Goal: Task Accomplishment & Management: Use online tool/utility

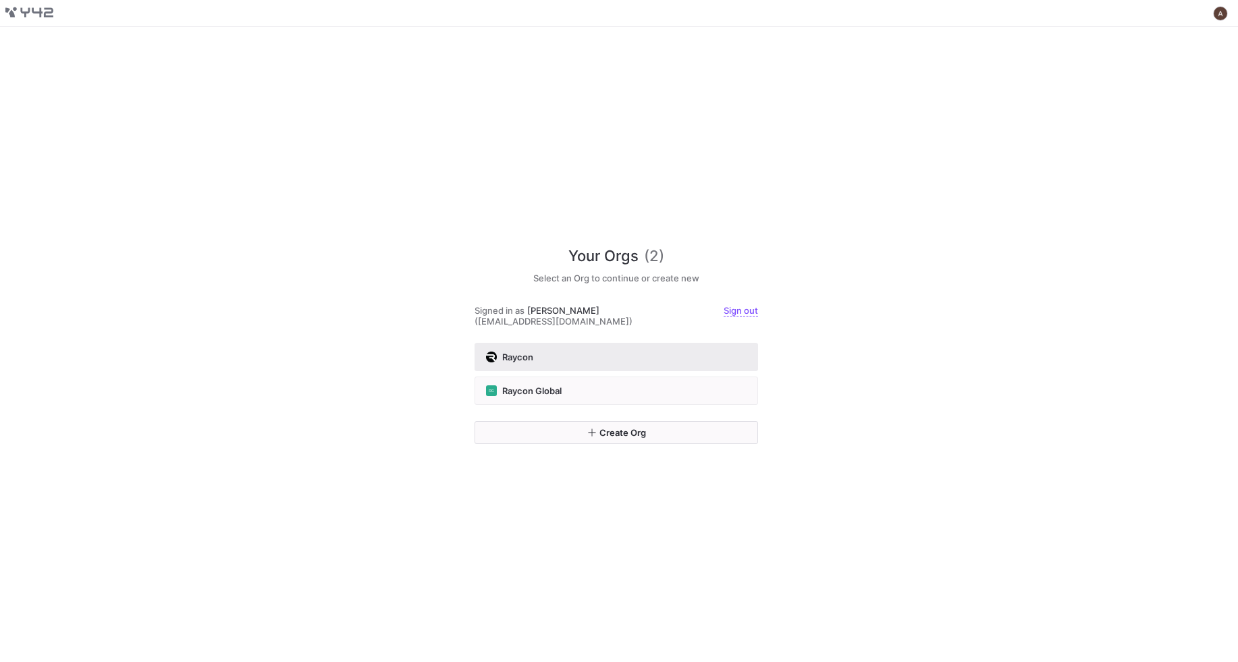
drag, startPoint x: 629, startPoint y: 341, endPoint x: 626, endPoint y: 351, distance: 10.5
click at [629, 341] on div "Your Orgs (2) Select an Org to continue or create new Signed in as [PERSON_NAME…" at bounding box center [617, 283] width 284 height 120
click at [627, 352] on div "Raycon" at bounding box center [616, 357] width 261 height 11
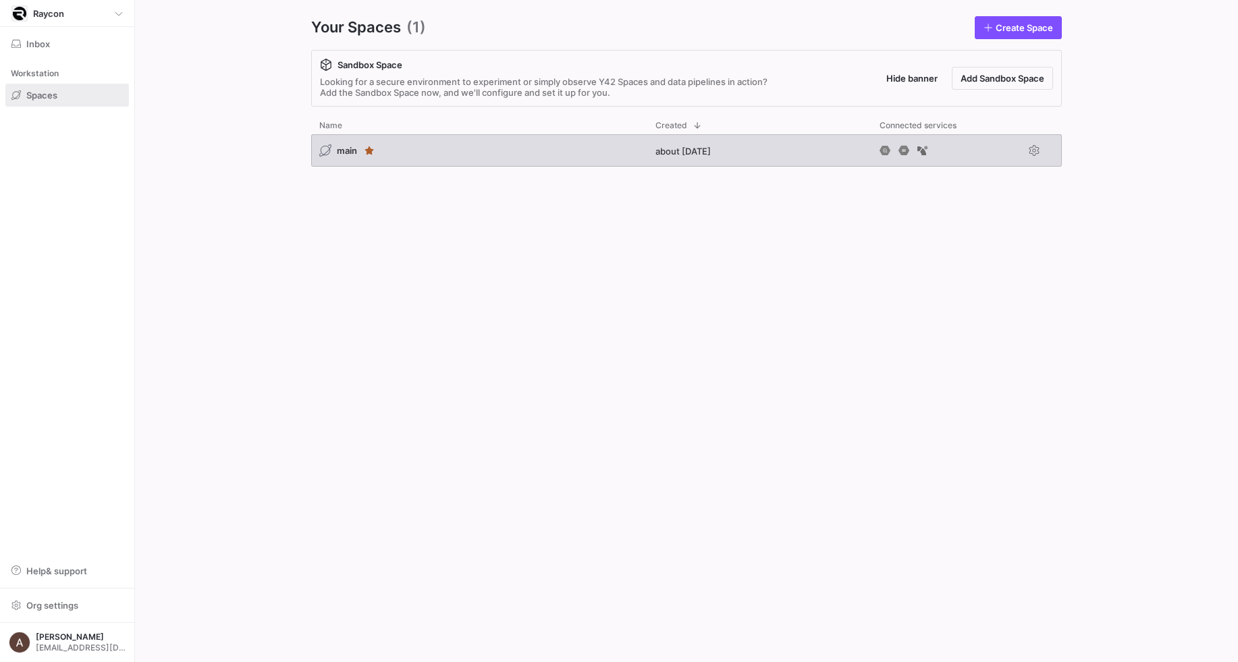
click at [467, 153] on div "main" at bounding box center [479, 150] width 336 height 32
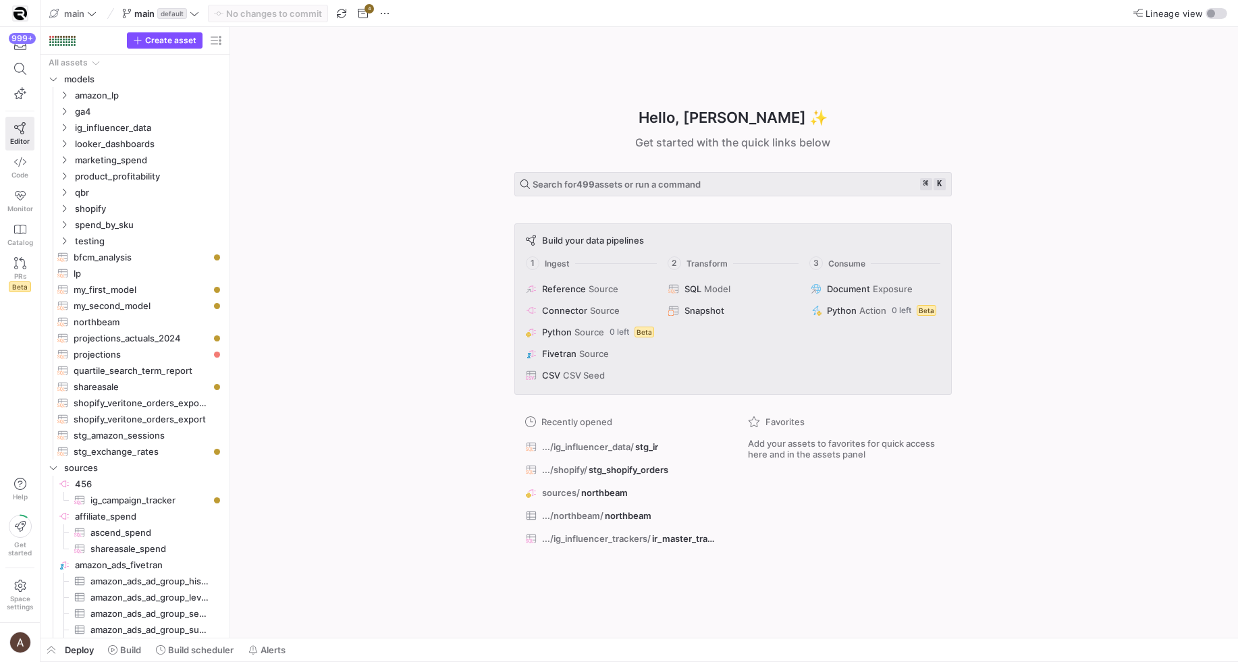
click at [305, 207] on div "Hello, [PERSON_NAME] ✨ Get started with the quick links below Search for 499 as…" at bounding box center [733, 332] width 995 height 611
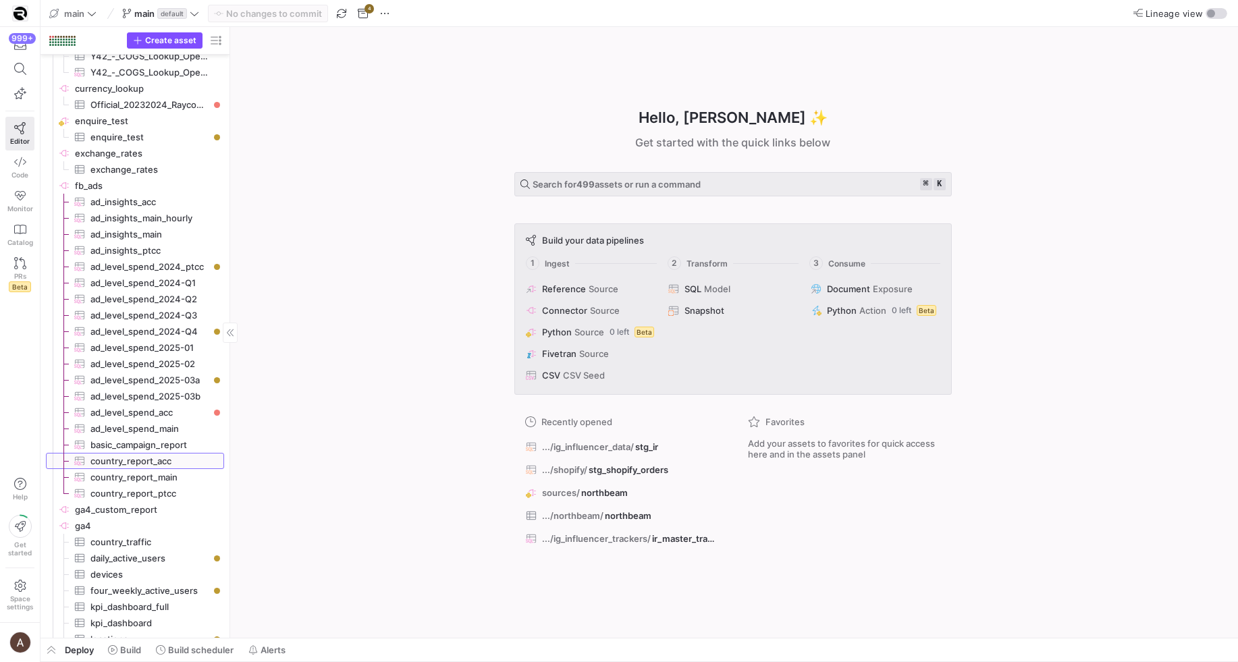
click at [174, 460] on span "country_report_acc​​​​​​​​​" at bounding box center [149, 462] width 118 height 16
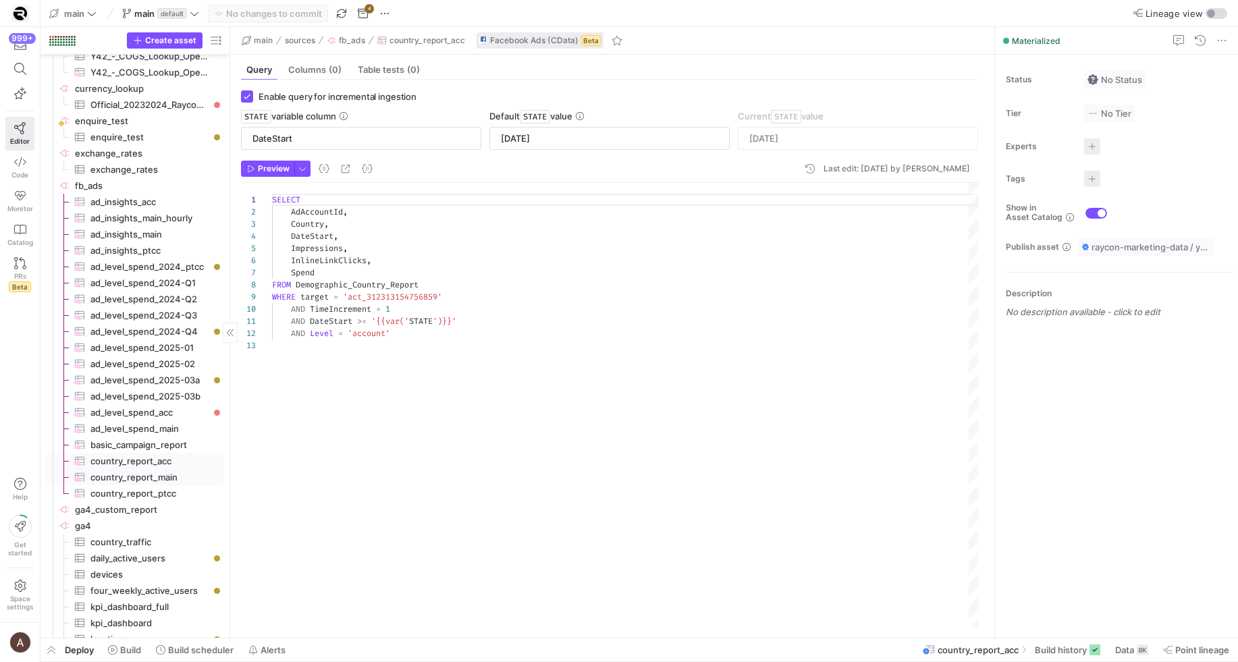
click at [172, 473] on span "country_report_main​​​​​​​​​" at bounding box center [149, 478] width 118 height 16
type textarea "SELECT AdAccountId, Country, DateStart, Impressions, InlineLinkClicks, Spend FR…"
click at [171, 489] on span "country_report_ptcc​​​​​​​​​" at bounding box center [149, 494] width 118 height 16
type input "[DATE]"
type textarea "SELECT AdAccountId, Country, DateStart, Impressions, InlineLinkClicks, Spend FR…"
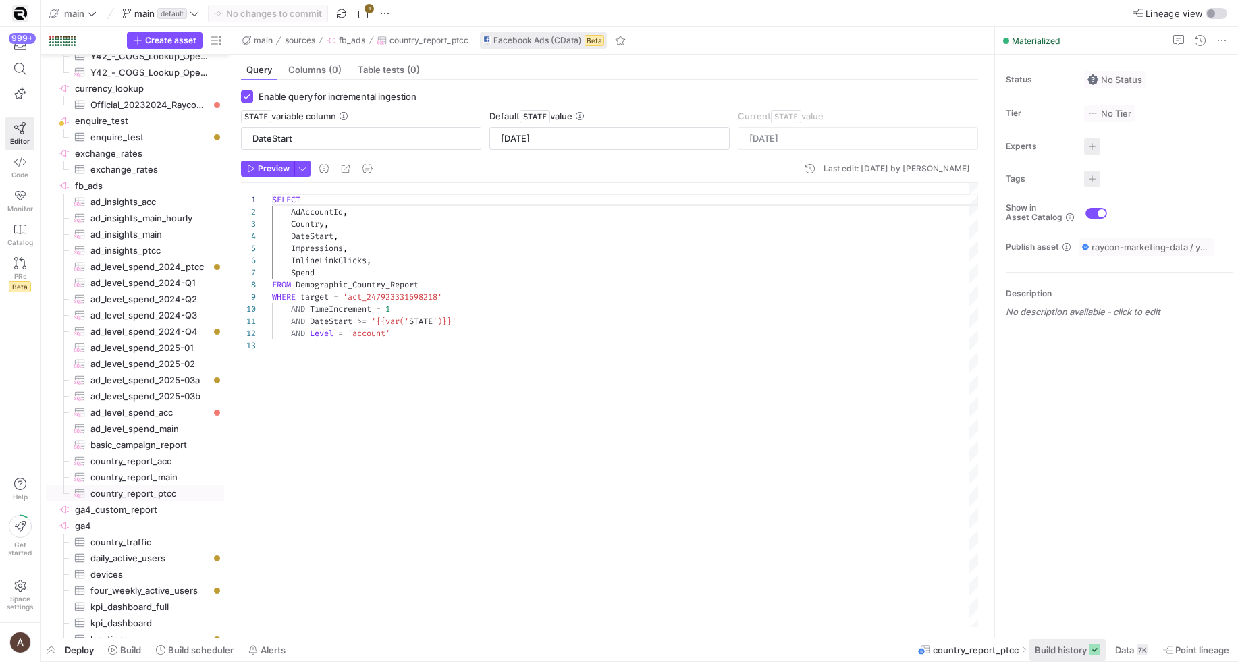
click at [1084, 649] on span "Build history" at bounding box center [1061, 650] width 52 height 11
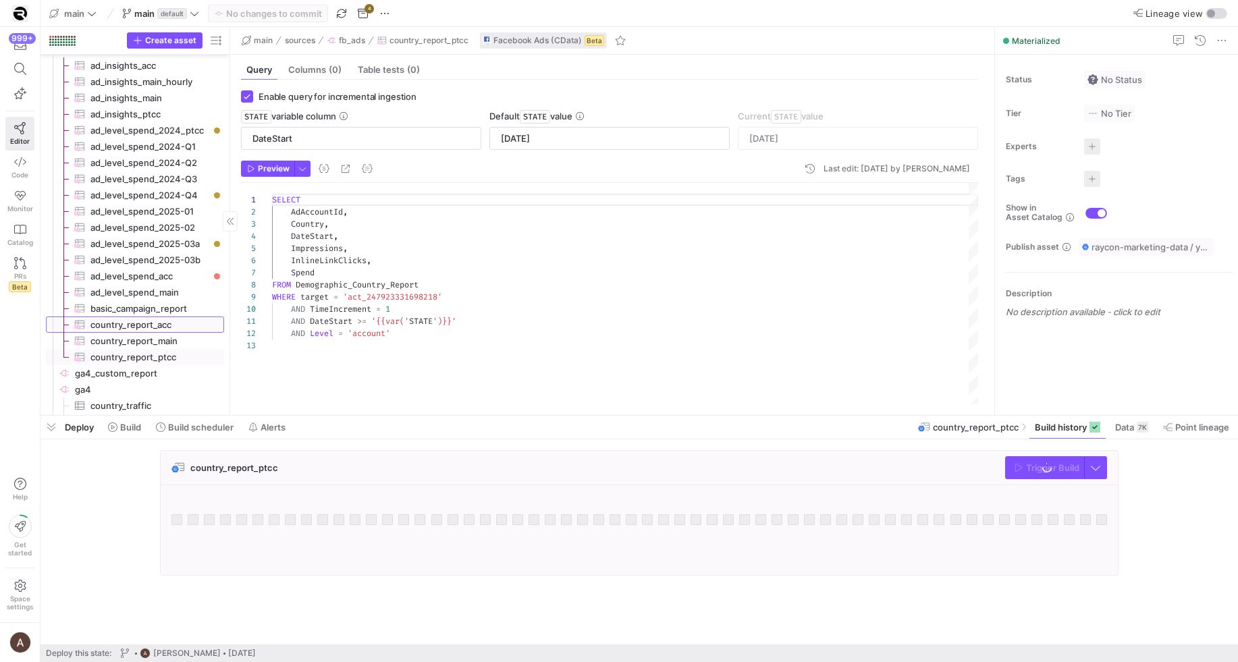
click at [167, 322] on span "country_report_acc​​​​​​​​​" at bounding box center [149, 325] width 118 height 16
type input "[DATE]"
click at [165, 339] on span "country_report_main​​​​​​​​​" at bounding box center [149, 342] width 118 height 16
click at [168, 327] on span "country_report_acc​​​​​​​​​" at bounding box center [149, 325] width 118 height 16
click at [167, 342] on span "country_report_main​​​​​​​​​" at bounding box center [149, 342] width 118 height 16
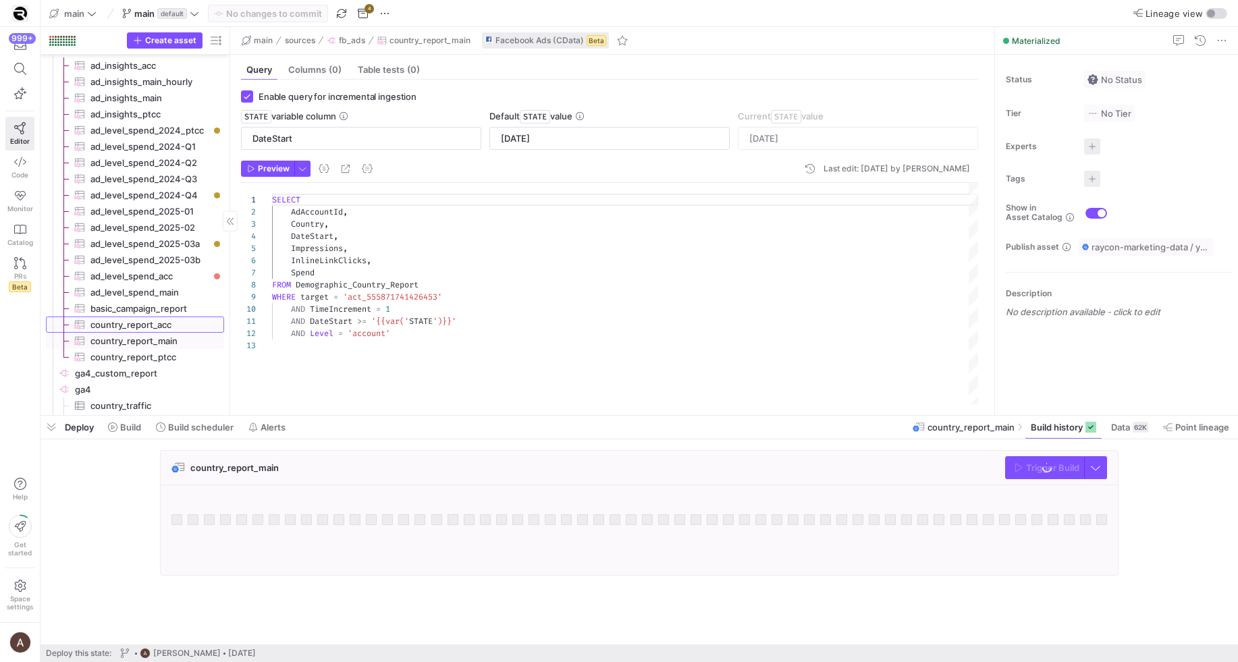
click at [167, 330] on span "country_report_acc​​​​​​​​​" at bounding box center [149, 325] width 118 height 16
click at [165, 340] on span "country_report_main​​​​​​​​​" at bounding box center [149, 342] width 118 height 16
type textarea "SELECT AdAccountId, Country, DateStart, Impressions, InlineLinkClicks, Spend FR…"
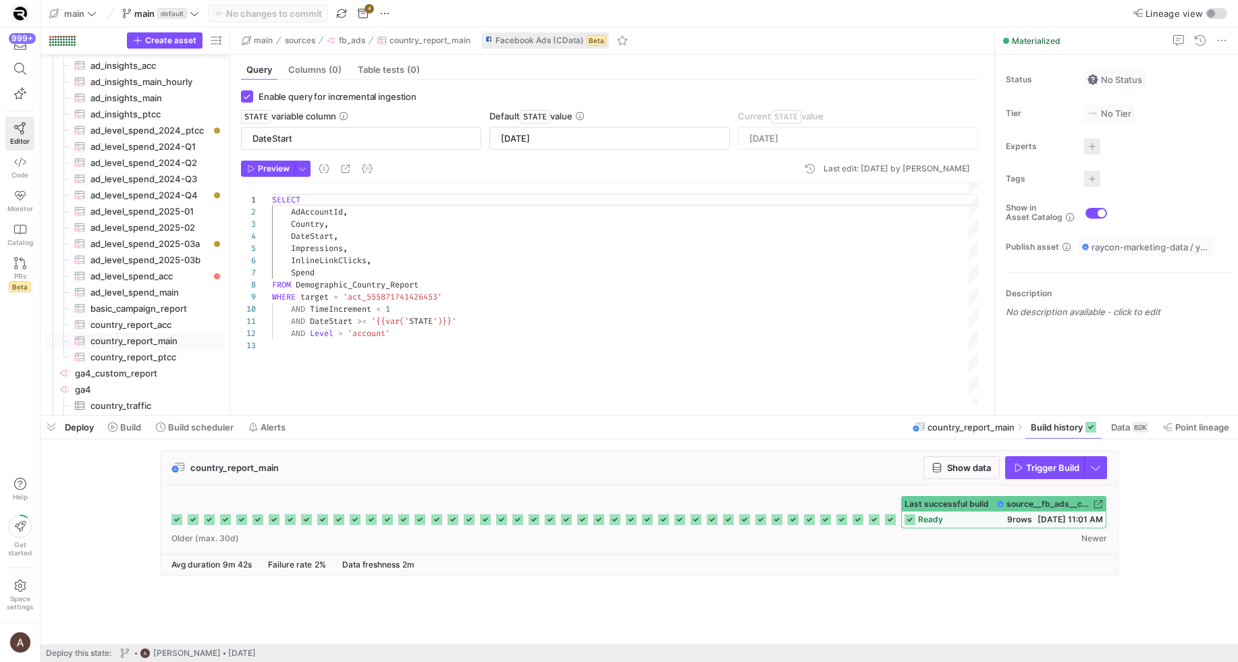
click at [1014, 525] on div "ready 9 rows [DATE] 11:01 AM" at bounding box center [1004, 520] width 204 height 16
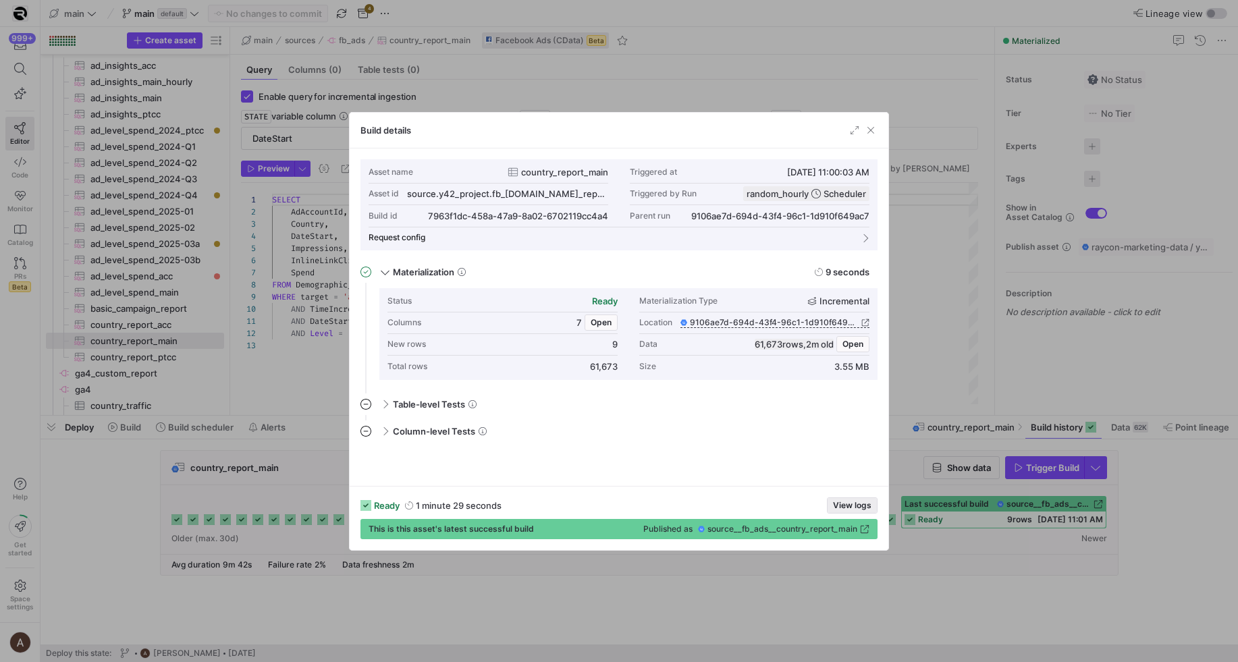
click at [848, 503] on span "View logs" at bounding box center [852, 505] width 38 height 9
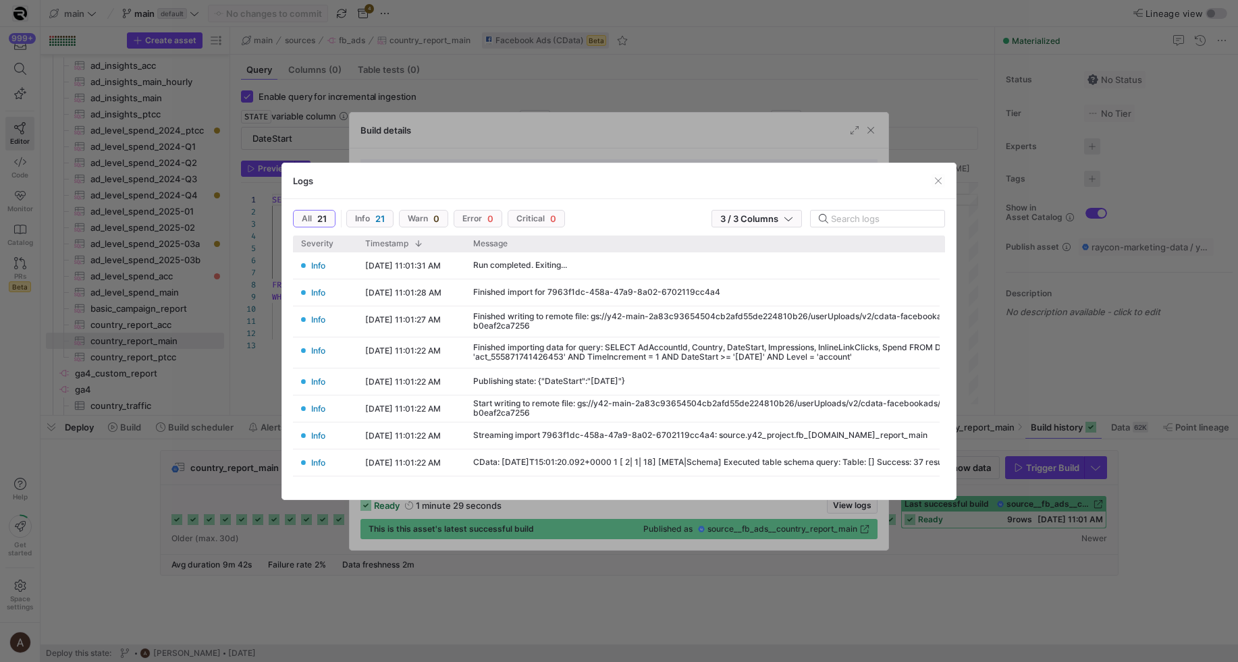
click at [943, 180] on span "button" at bounding box center [939, 181] width 14 height 14
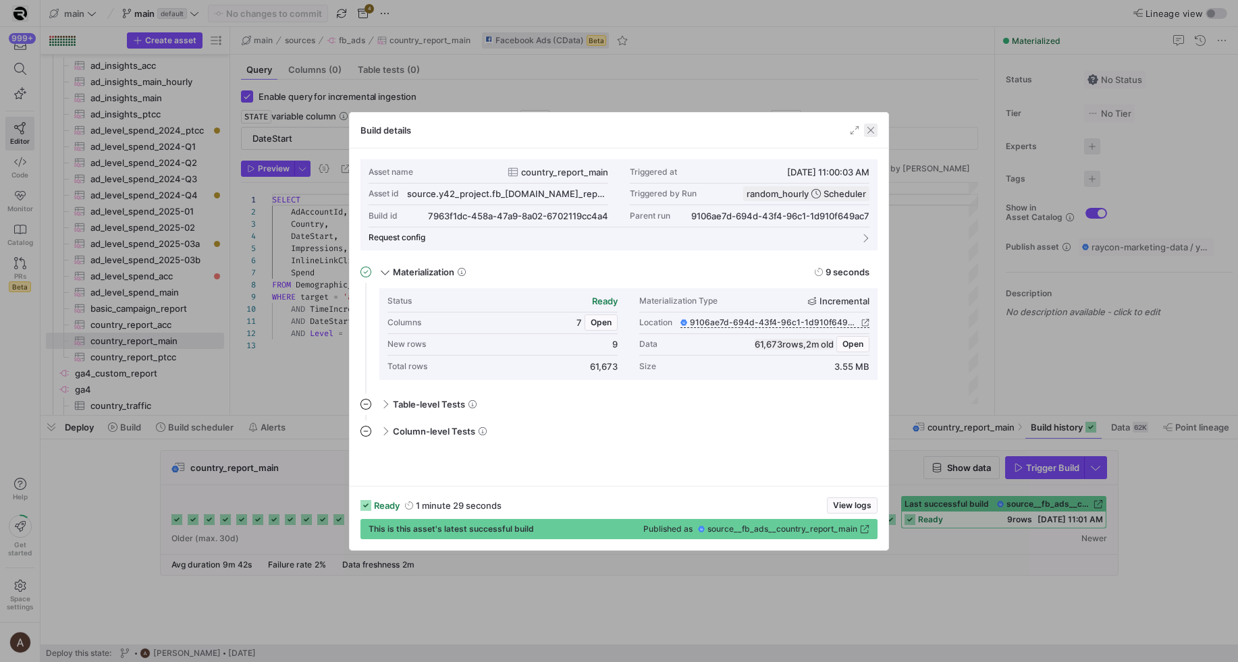
click at [876, 133] on span "button" at bounding box center [871, 131] width 14 height 14
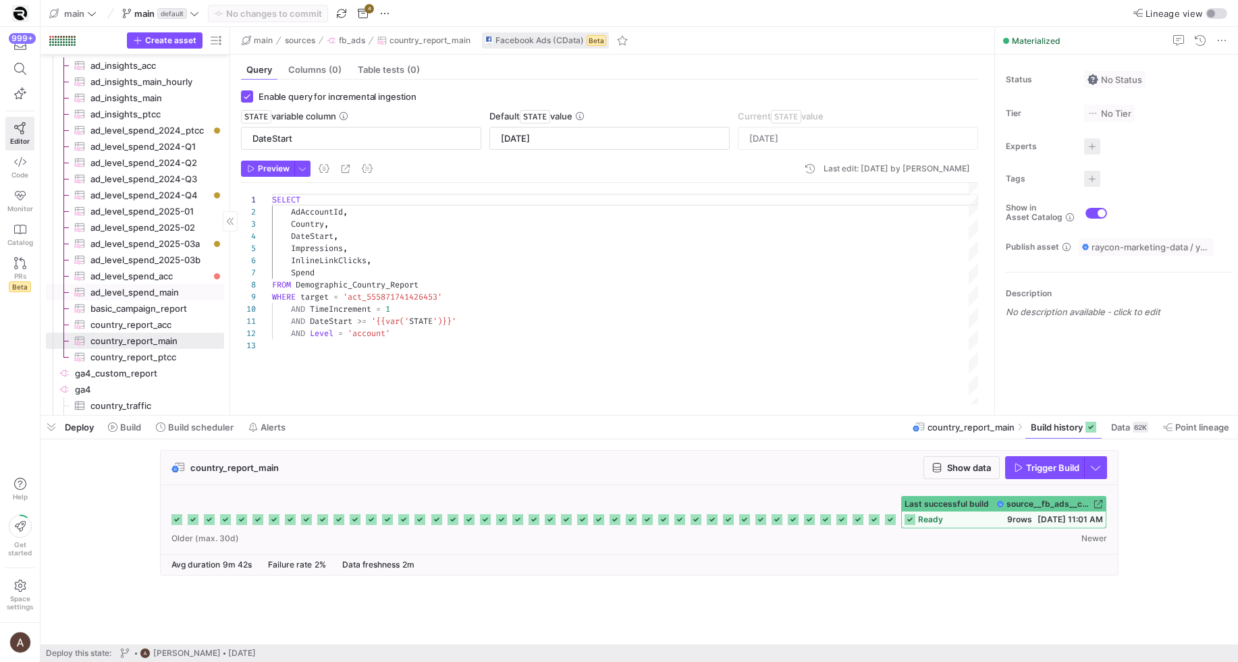
scroll to position [1544, 0]
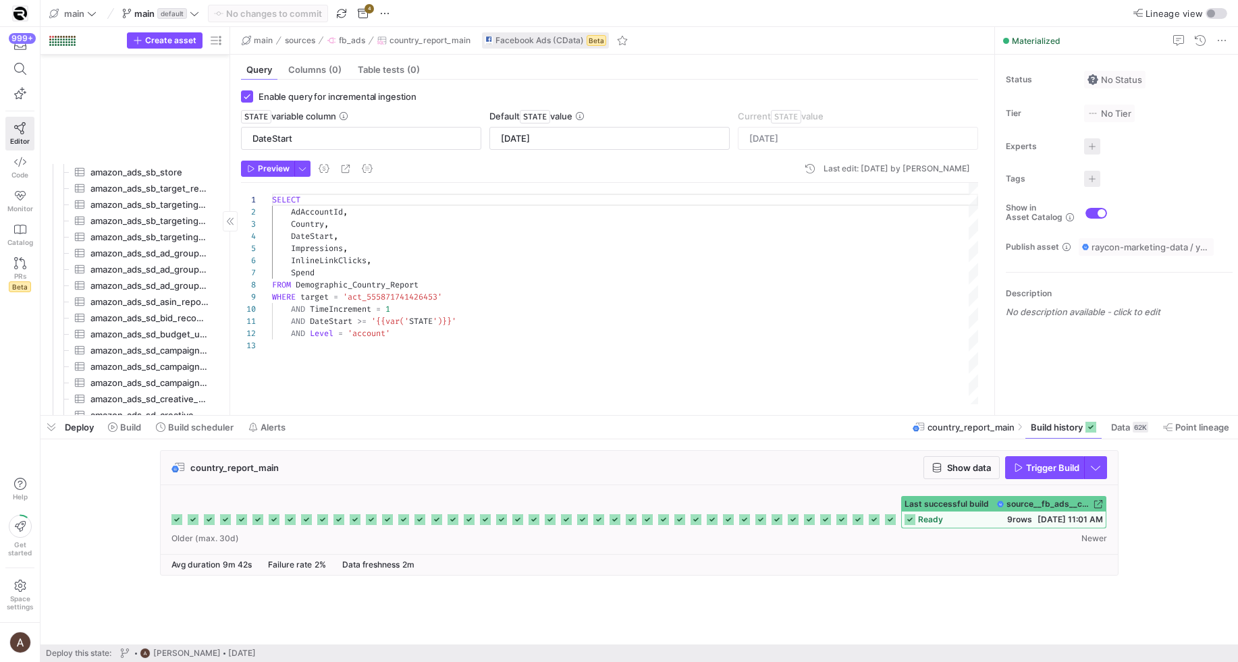
click at [616, 282] on div "FROM Demographic_Country_Report" at bounding box center [625, 285] width 706 height 12
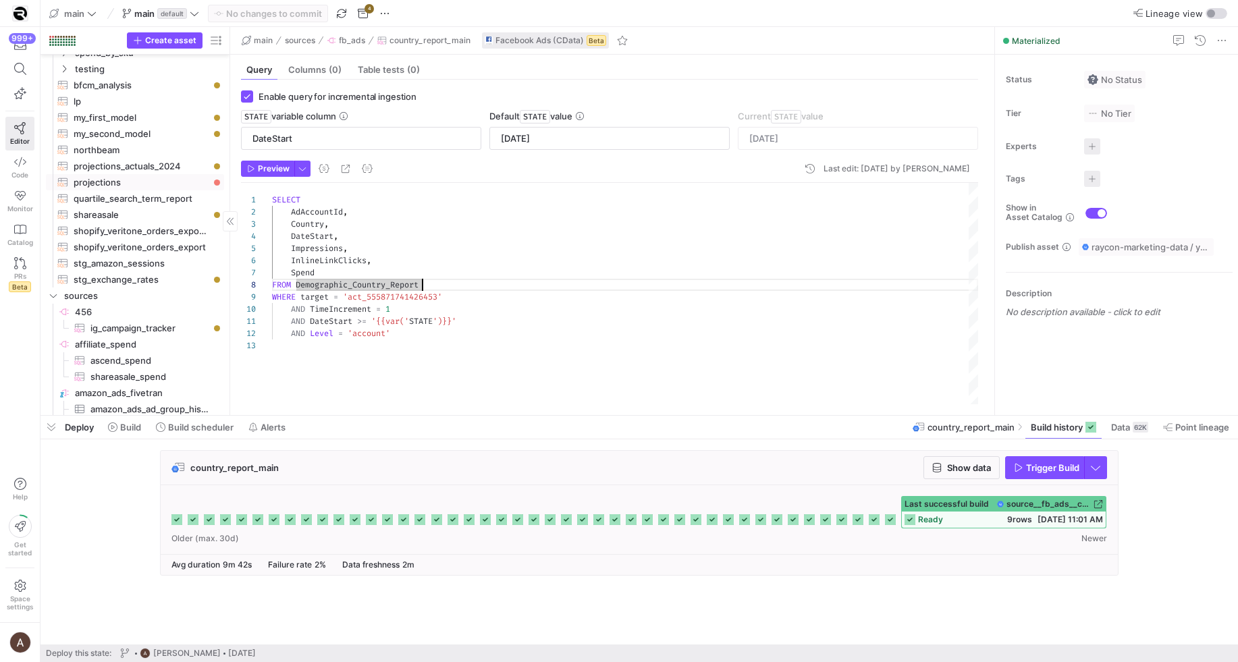
scroll to position [0, 0]
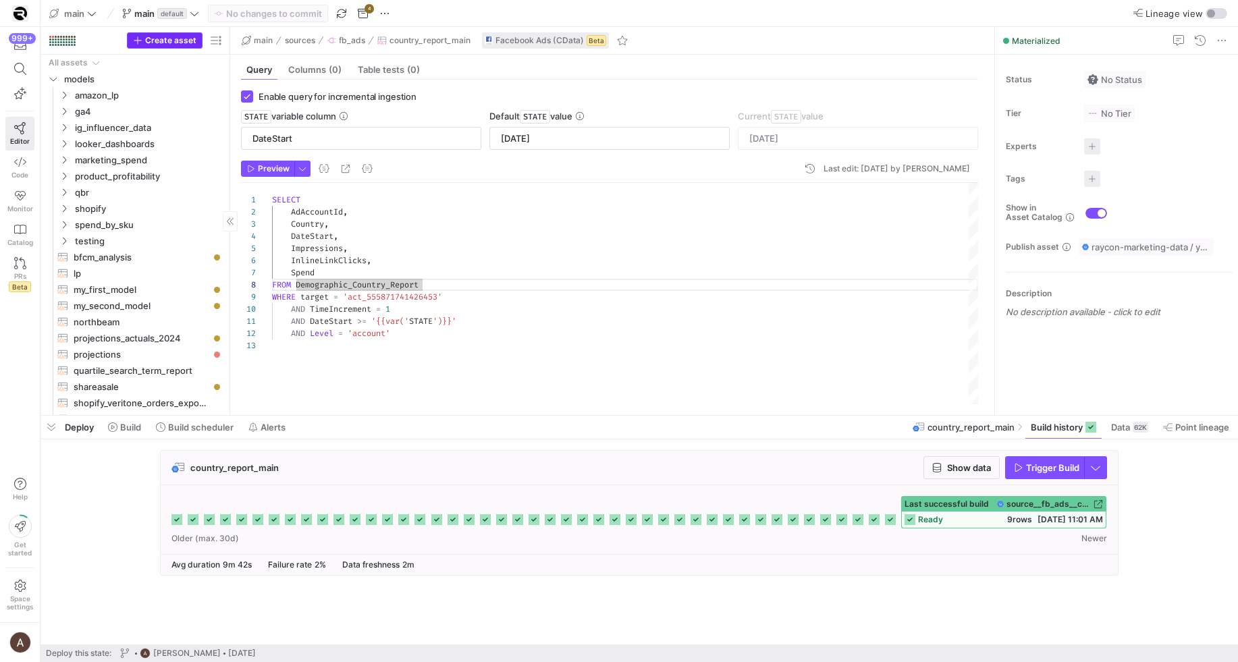
click at [161, 38] on span "Create asset" at bounding box center [170, 40] width 51 height 9
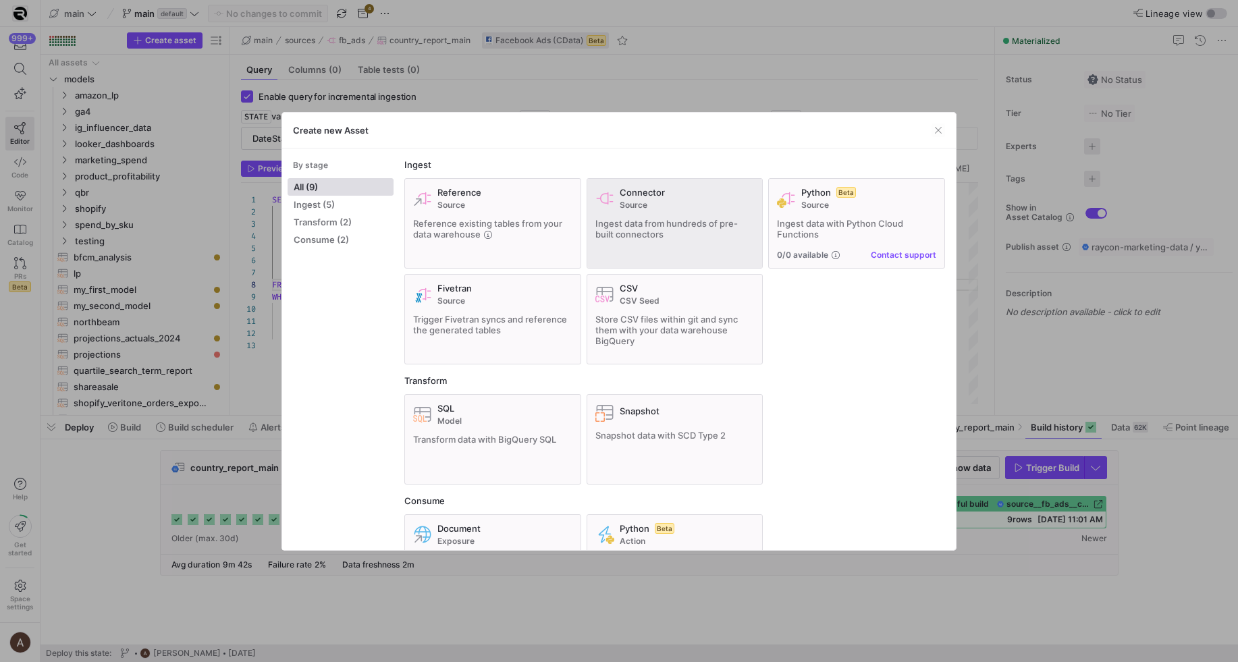
click at [604, 220] on span "Ingest data from hundreds of pre-built connectors" at bounding box center [667, 229] width 142 height 22
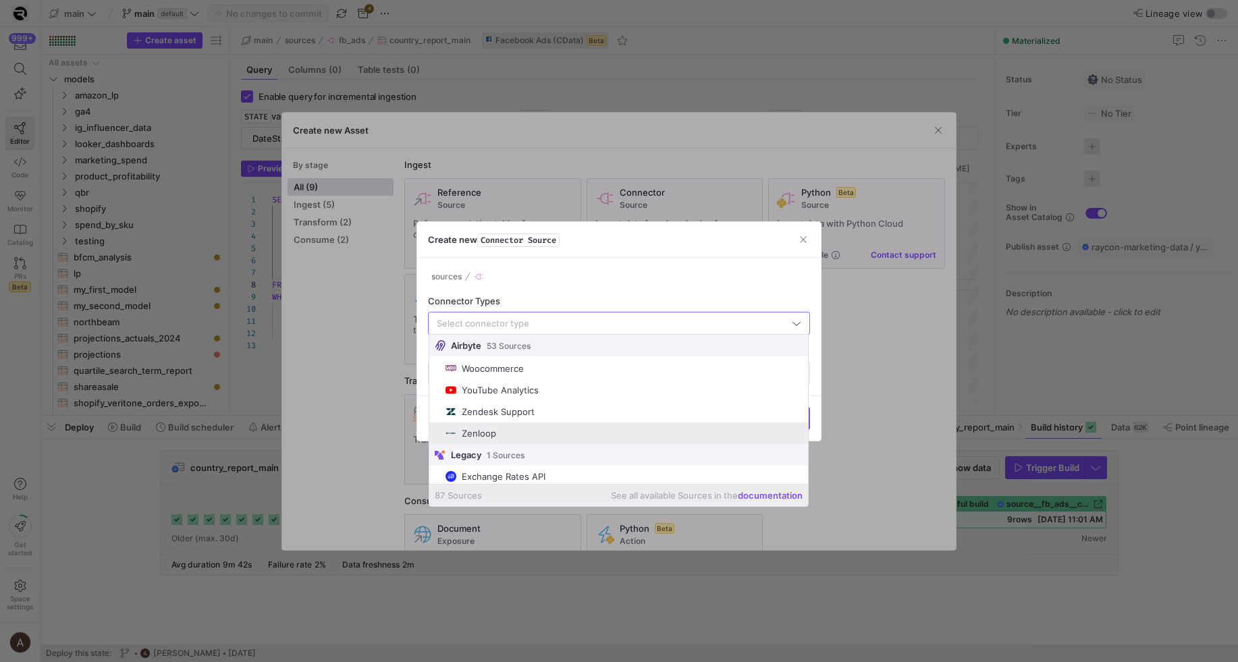
scroll to position [1796, 0]
type input "`"
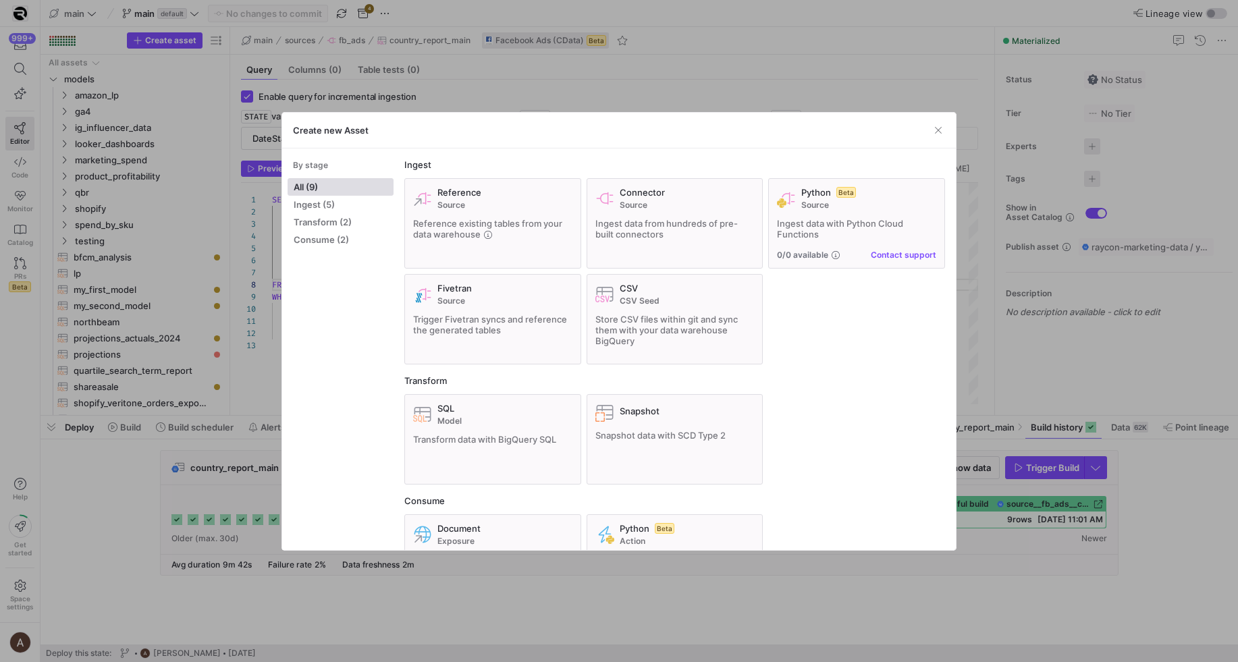
drag, startPoint x: 932, startPoint y: 336, endPoint x: 947, endPoint y: 256, distance: 81.2
click at [932, 336] on div "Reference Source Reference existing tables from your data warehouse Connector S…" at bounding box center [674, 271] width 541 height 186
click at [34, 530] on div at bounding box center [619, 331] width 1238 height 662
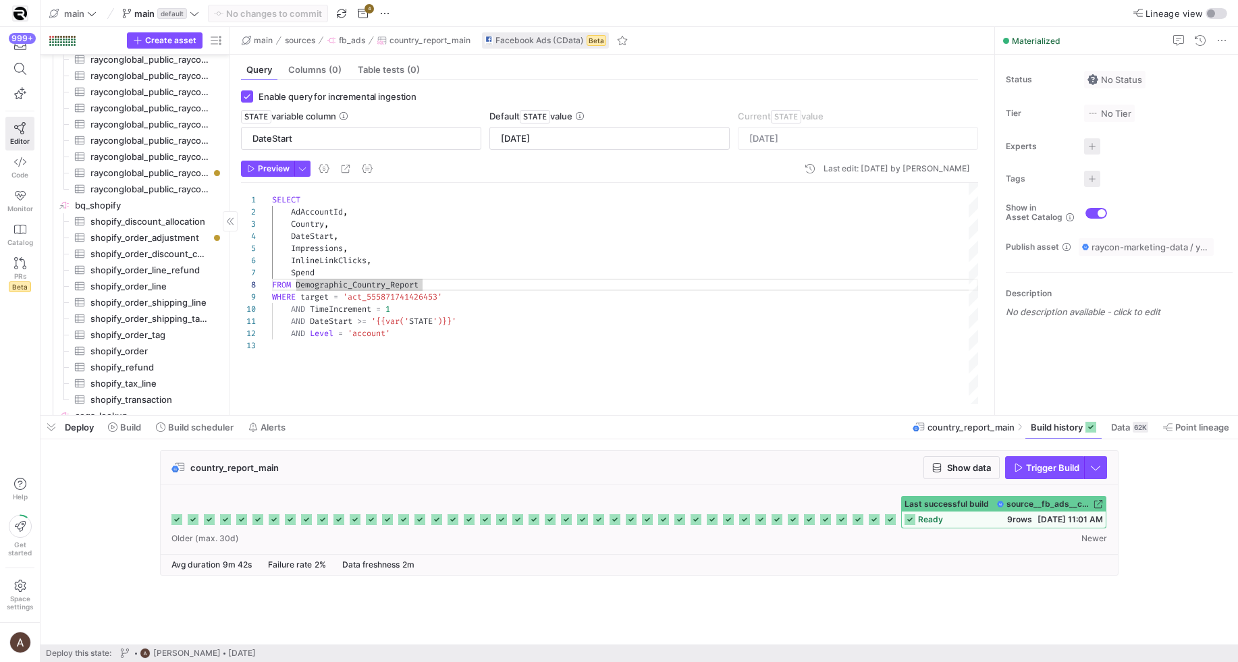
scroll to position [4094, 0]
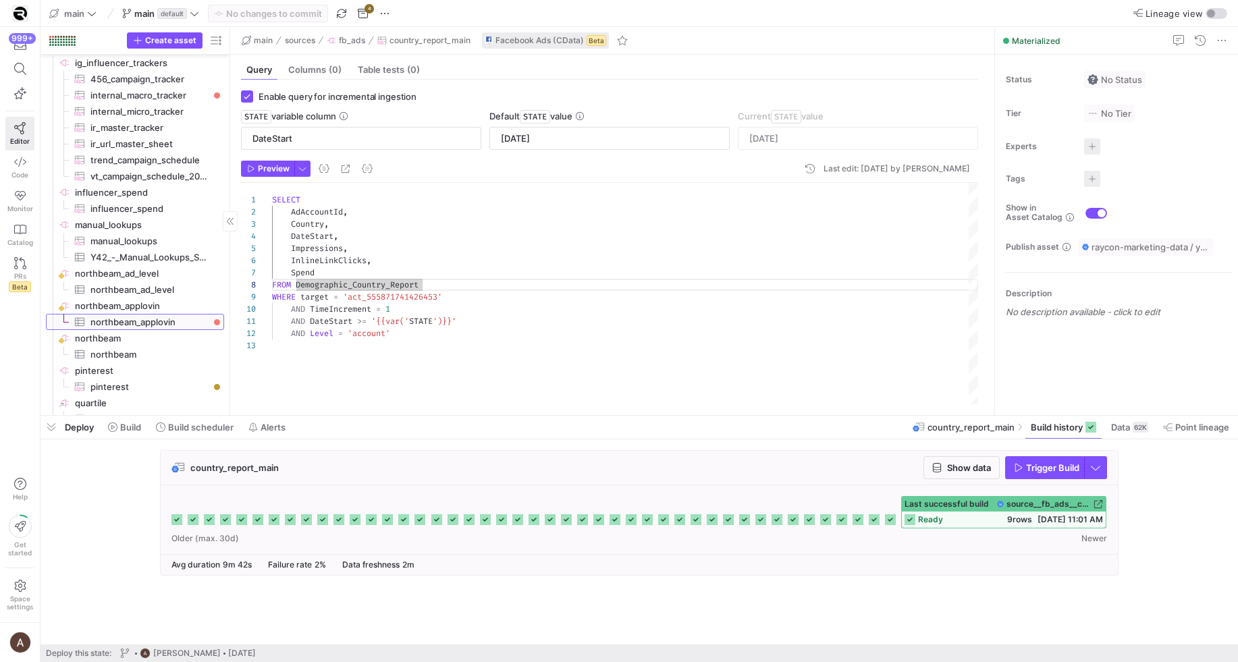
click at [133, 327] on span "northbeam_applovin​​​​​​​​​" at bounding box center [149, 323] width 118 height 16
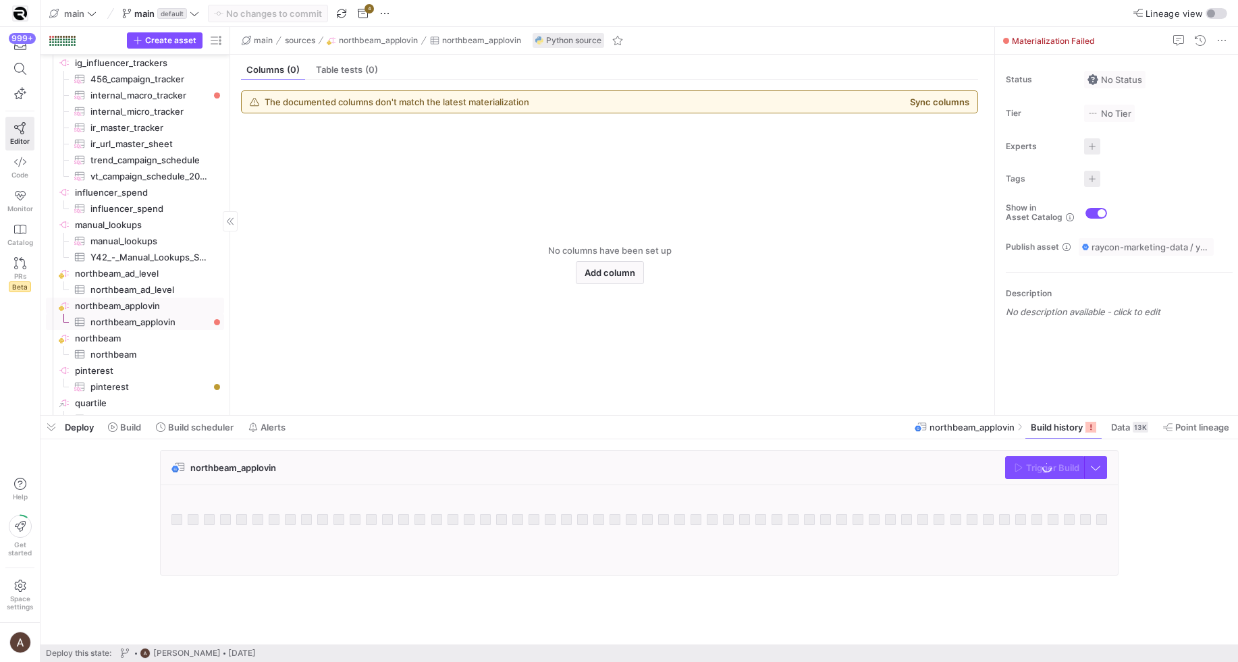
click at [134, 310] on span "northbeam_applovin​​​​​​​​" at bounding box center [148, 306] width 147 height 16
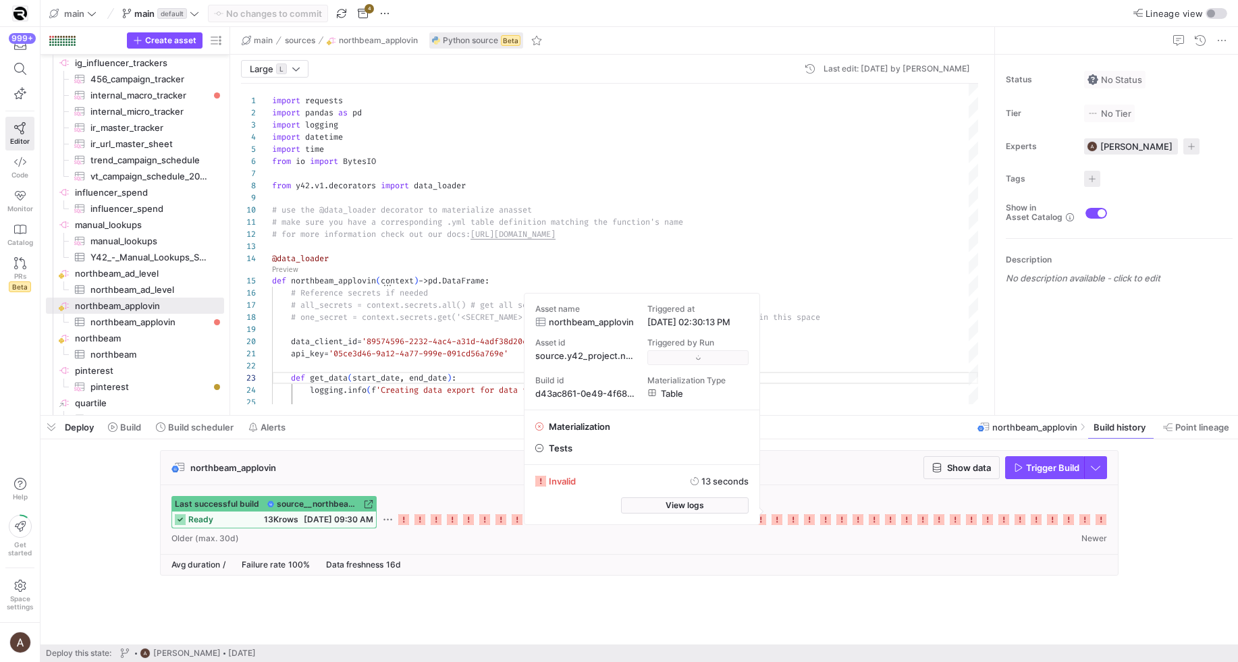
click at [774, 517] on icon at bounding box center [777, 520] width 11 height 11
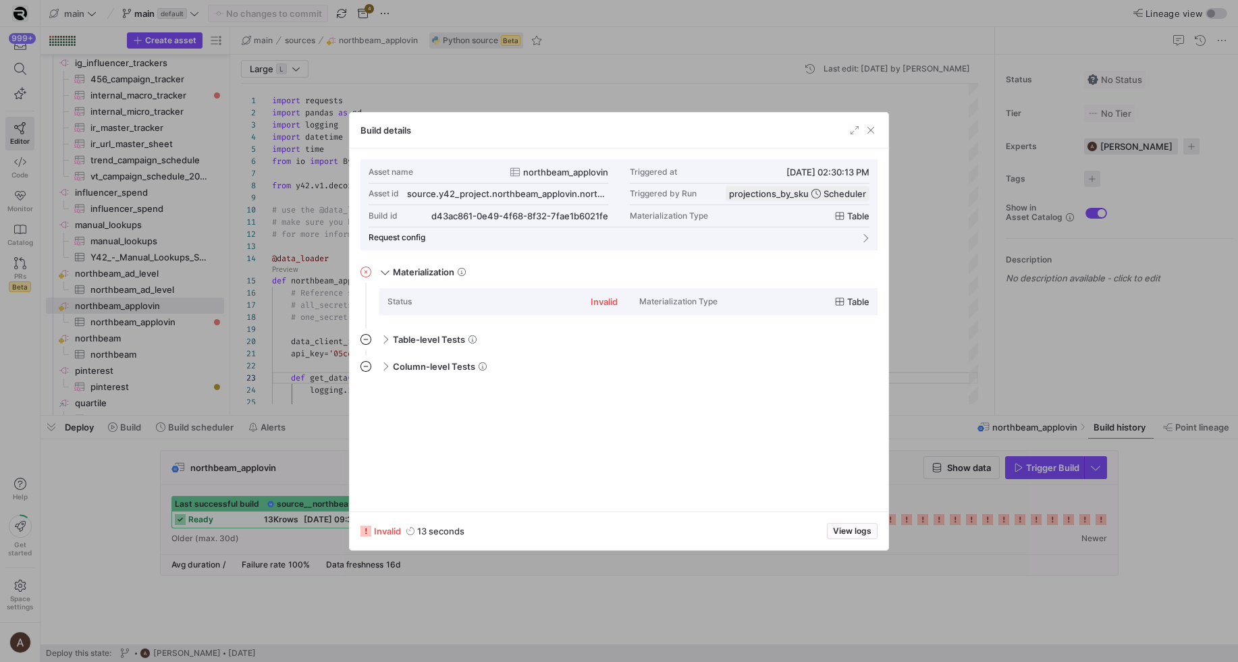
click at [546, 303] on div "Status invalid" at bounding box center [503, 302] width 230 height 22
click at [849, 533] on span "View logs" at bounding box center [852, 531] width 38 height 9
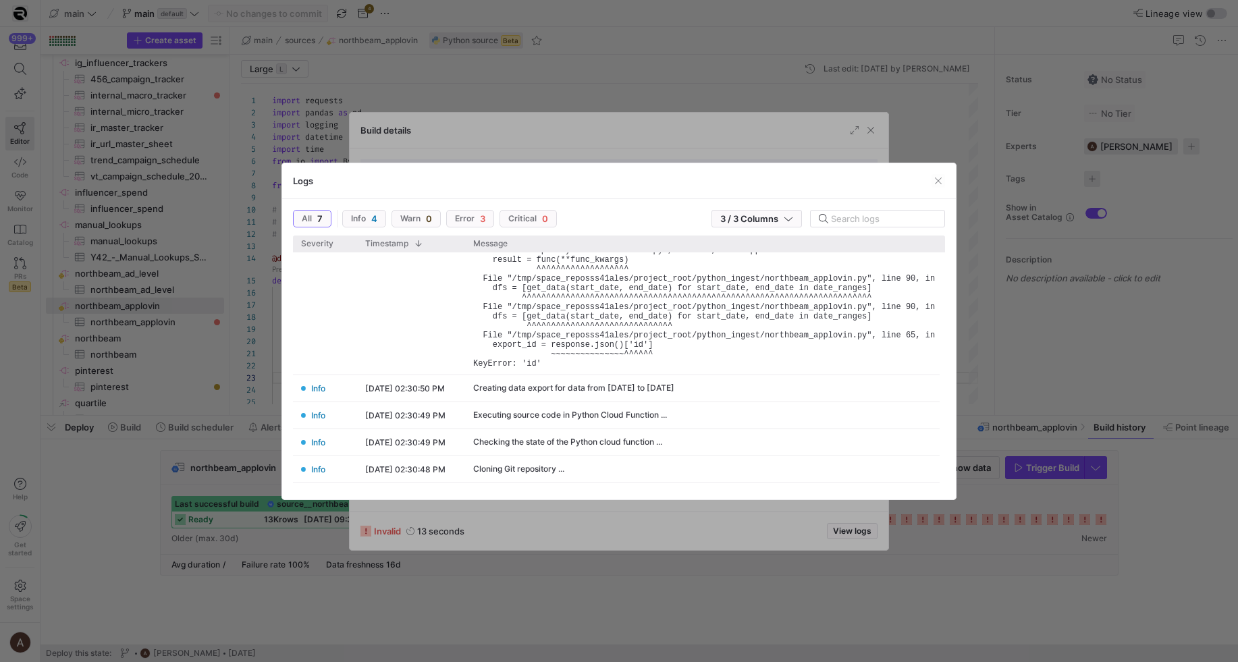
click at [976, 379] on div at bounding box center [619, 331] width 1238 height 662
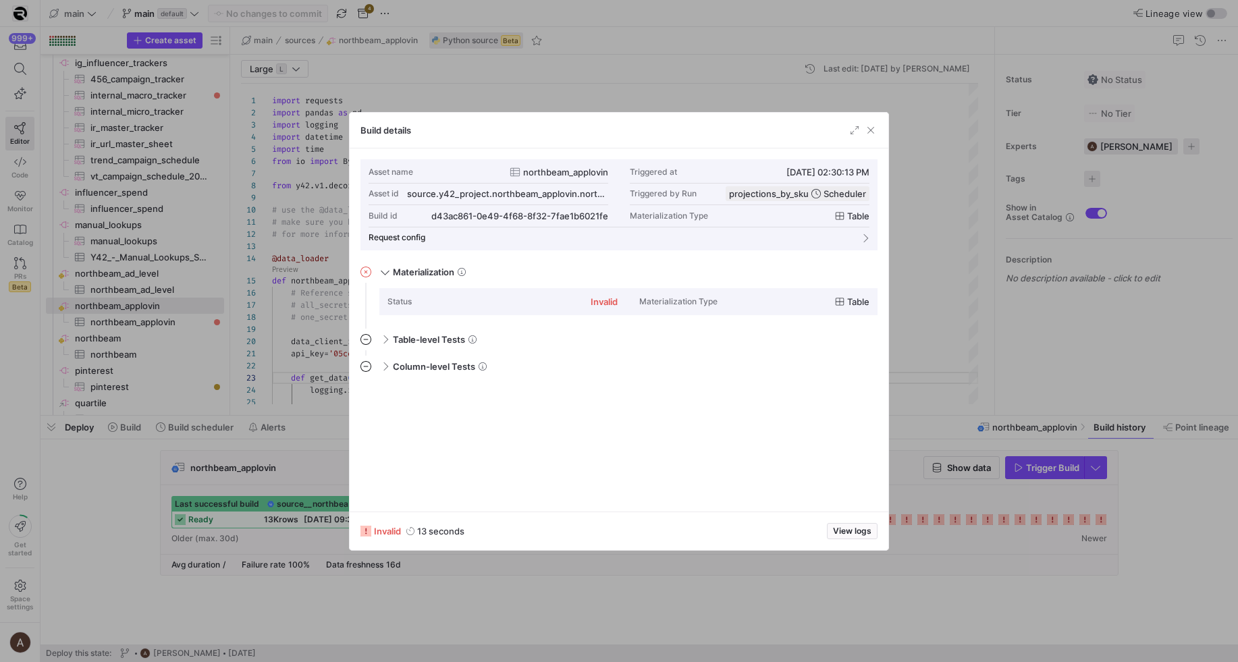
click at [916, 344] on div at bounding box center [619, 331] width 1238 height 662
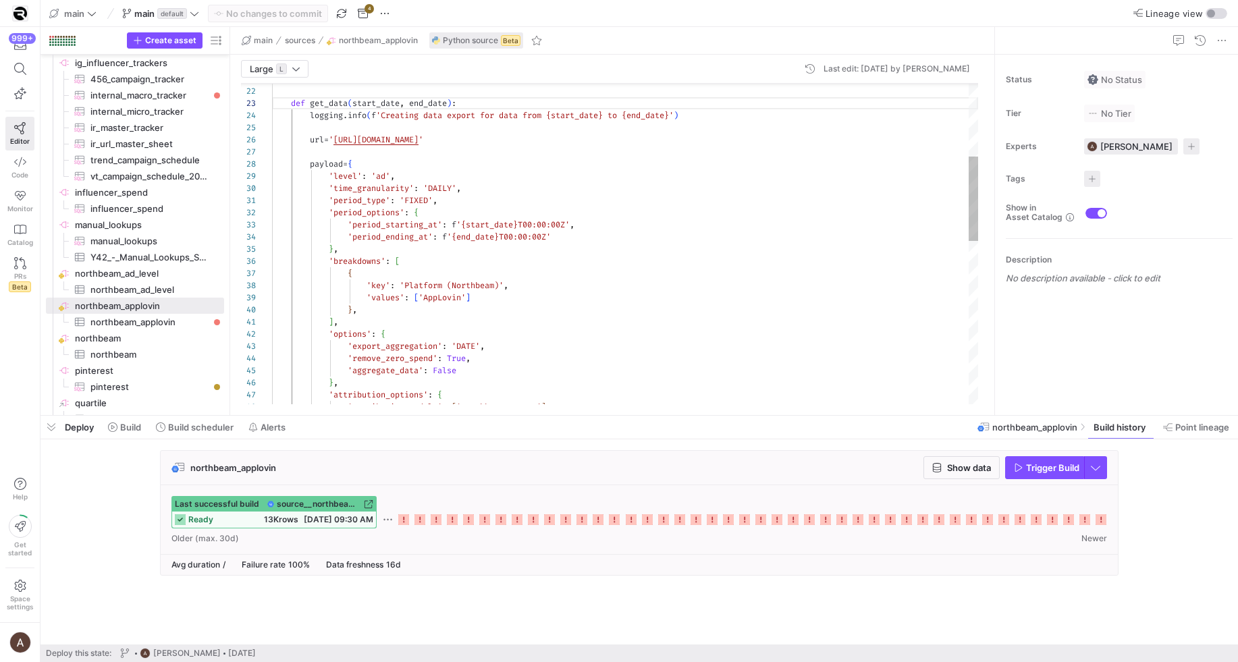
type textarea "], 'options': { 'export_aggregation': 'DATE', 'remove_zero_spend': True, 'aggre…"
click at [848, 358] on div "} , 'attribution_options' : { 'aggregate_data' : False 'export_aggregation' : '…" at bounding box center [625, 415] width 706 height 1212
click at [844, 350] on div "} , 'attribution_options' : { 'aggregate_data' : False 'export_aggregation' : '…" at bounding box center [625, 415] width 706 height 1212
click at [842, 338] on div "} , 'attribution_options' : { 'aggregate_data' : False 'export_aggregation' : '…" at bounding box center [625, 415] width 706 height 1212
click at [840, 330] on div "'options' : {" at bounding box center [625, 334] width 706 height 12
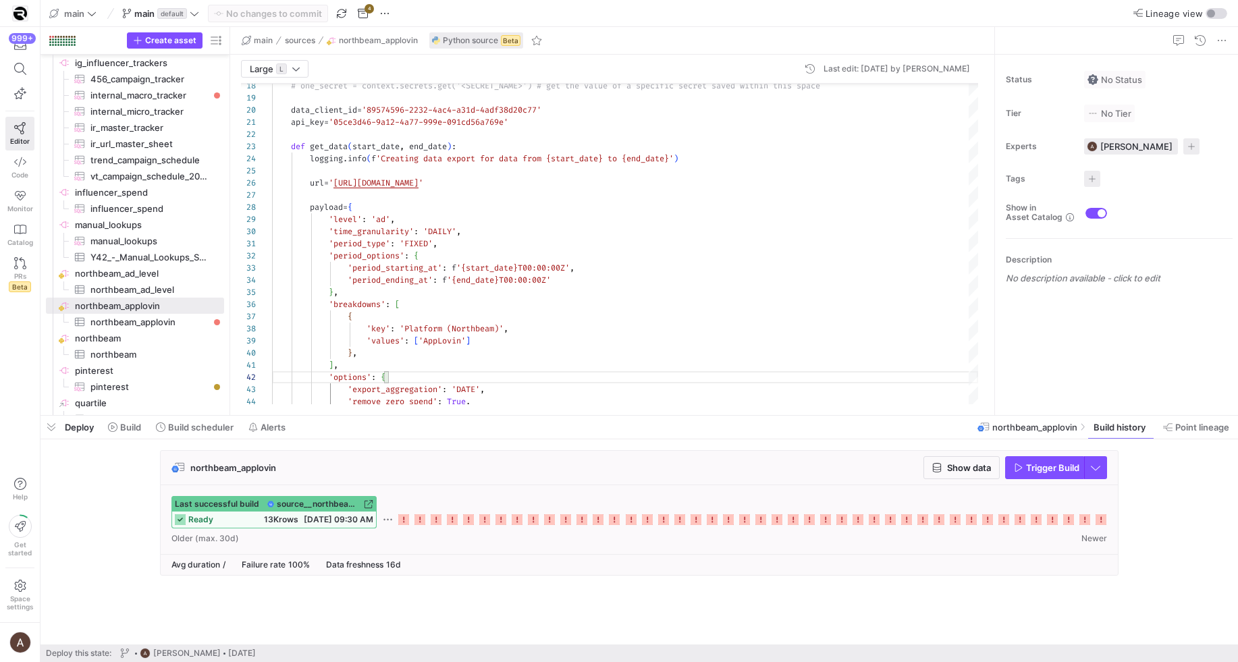
click at [183, 527] on div "ready 13K rows [DATE] 09:30 AM" at bounding box center [274, 520] width 204 height 16
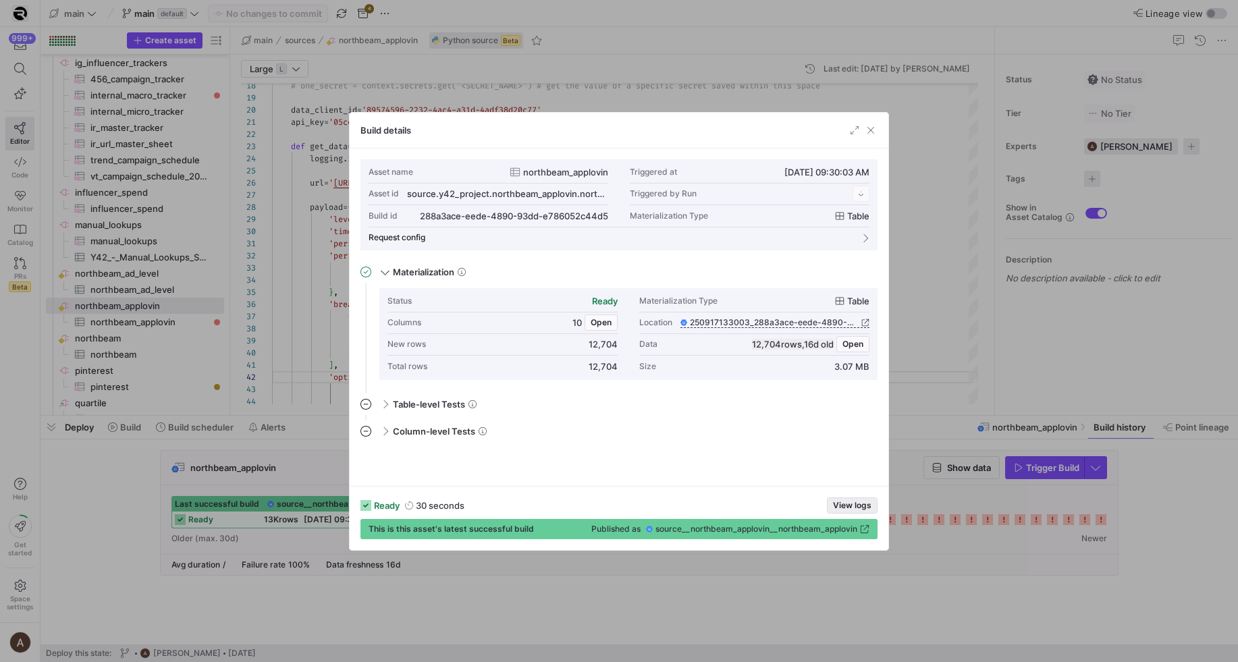
click at [860, 502] on span "View logs" at bounding box center [852, 505] width 38 height 9
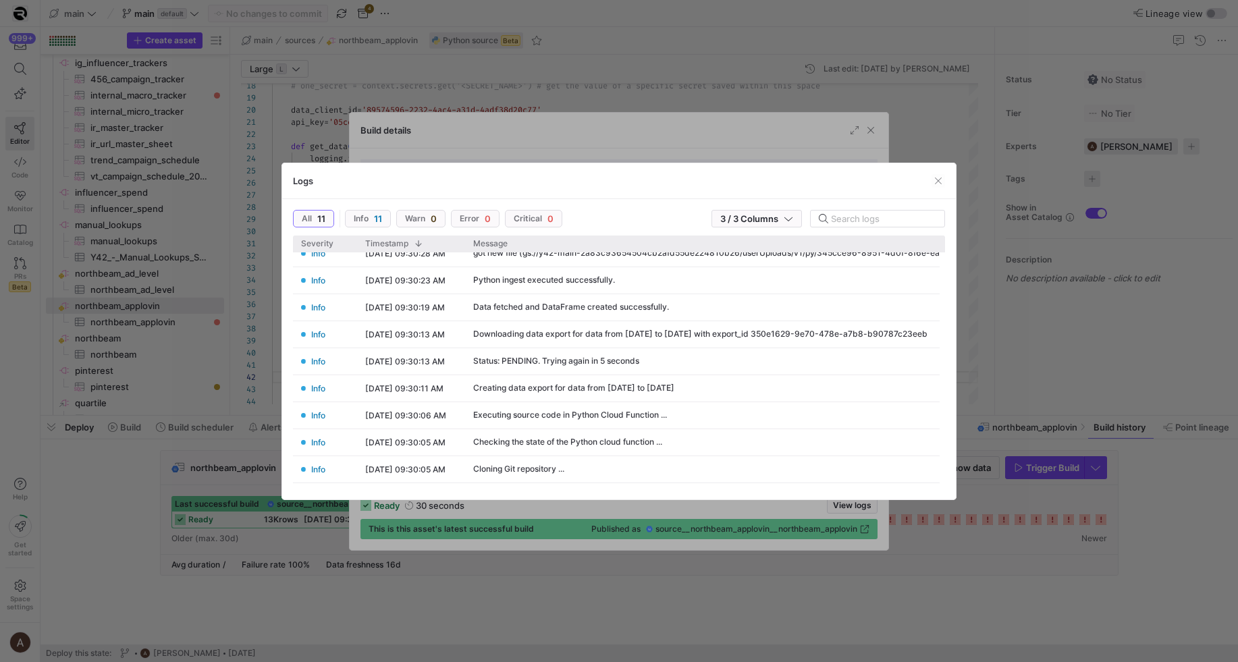
click at [613, 124] on div at bounding box center [619, 331] width 1238 height 662
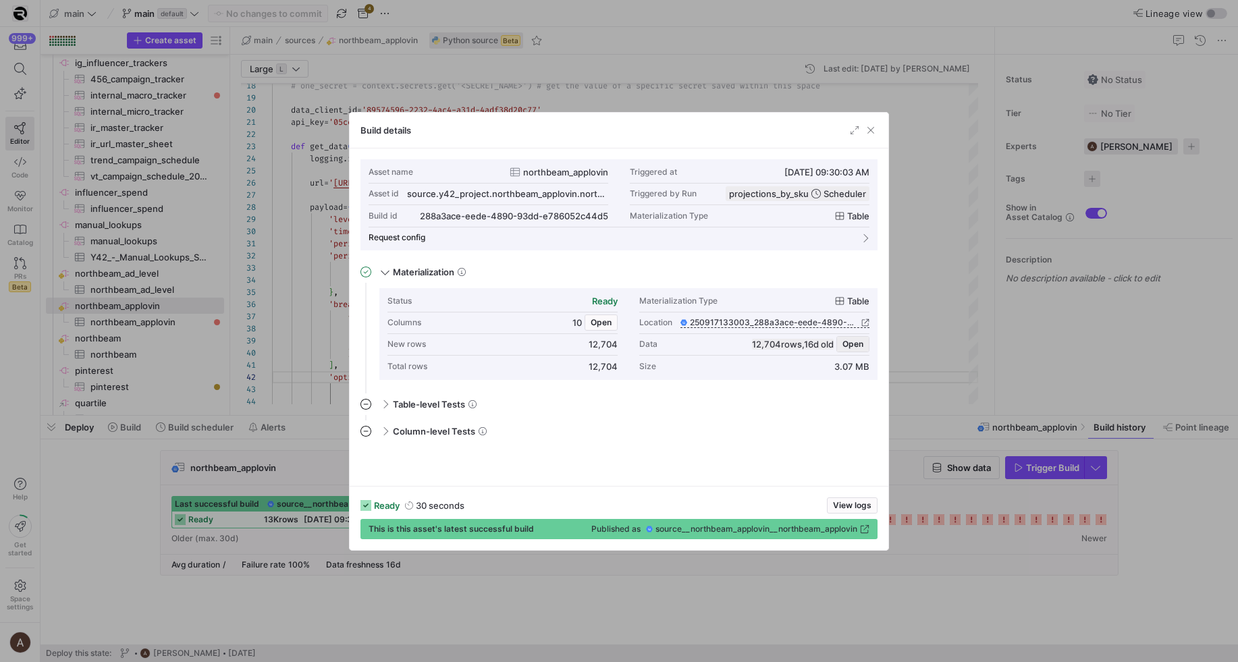
click at [843, 348] on span "Open" at bounding box center [853, 344] width 21 height 9
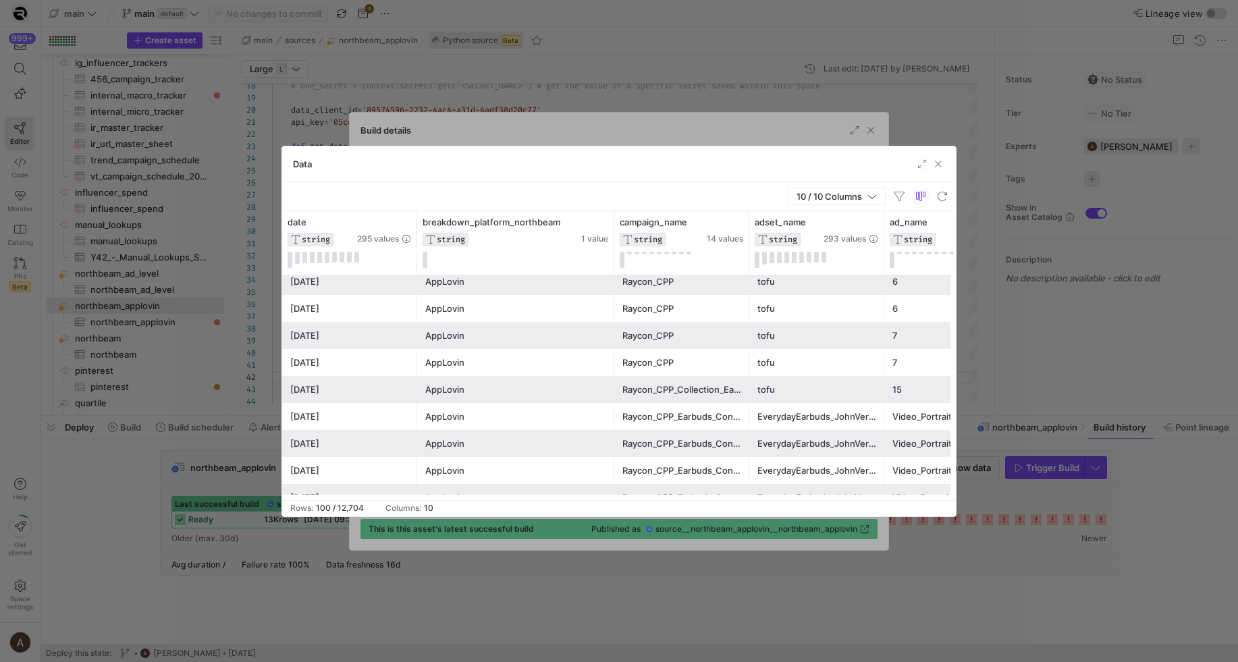
scroll to position [594, 0]
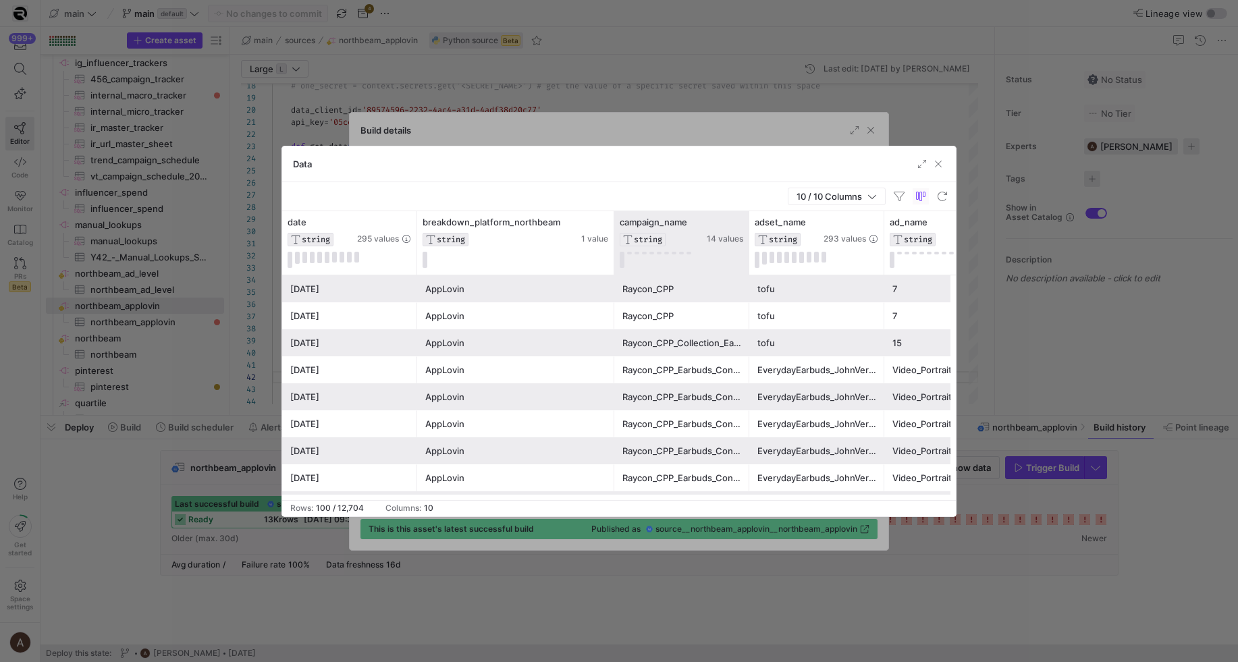
click at [748, 228] on div "campaign_name STRING 14 values" at bounding box center [681, 242] width 135 height 63
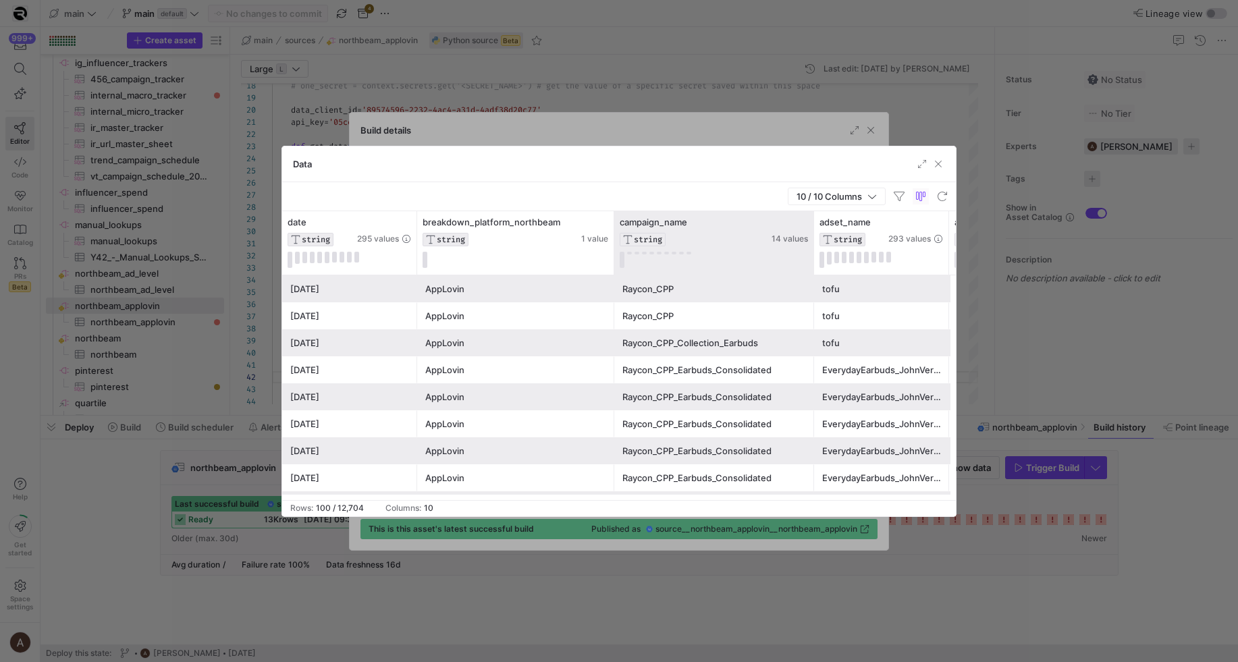
drag, startPoint x: 747, startPoint y: 229, endPoint x: 813, endPoint y: 223, distance: 66.5
click at [813, 223] on div at bounding box center [813, 242] width 5 height 63
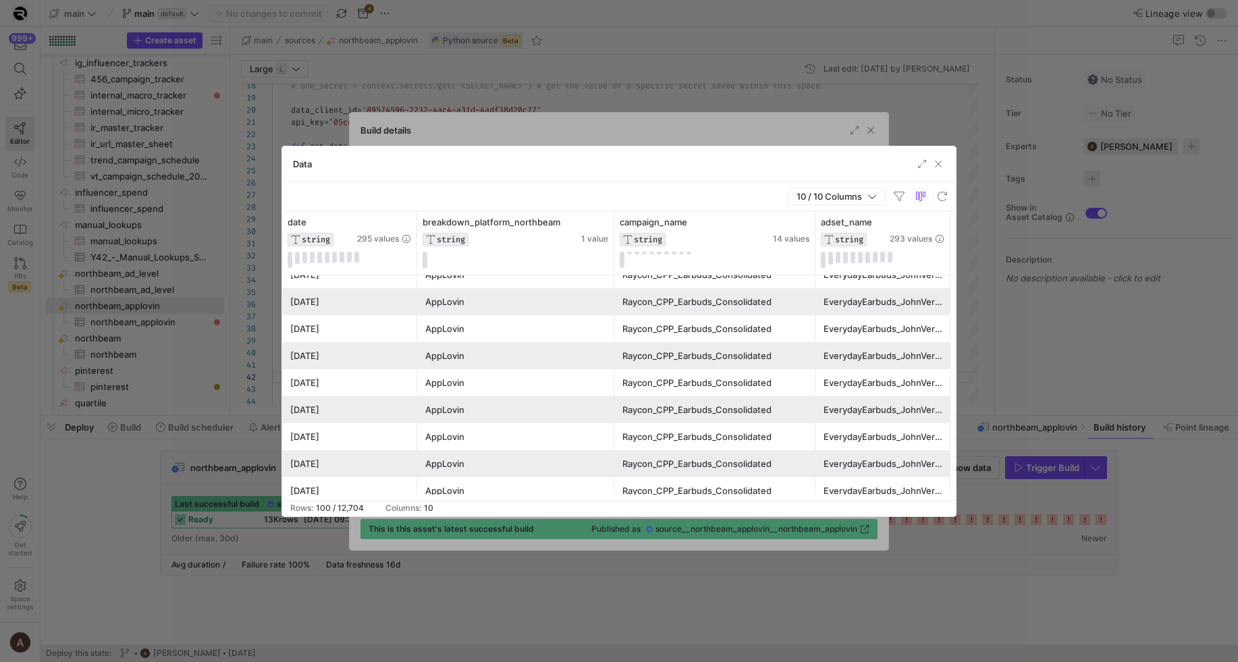
scroll to position [1038, 0]
